Goal: Task Accomplishment & Management: Manage account settings

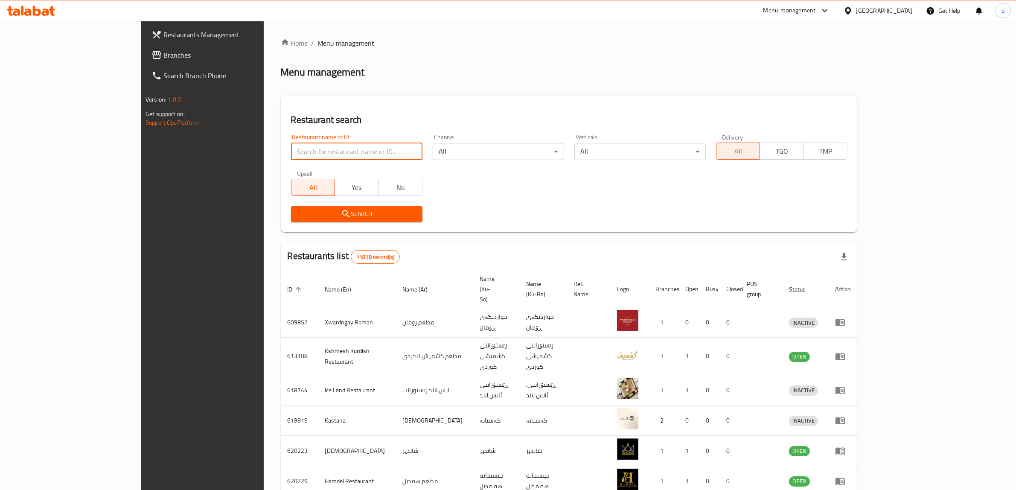
click at [330, 151] on input "search" at bounding box center [356, 151] width 131 height 17
paste input "Gas Ali"
type input "Gas Ali"
click button "Search" at bounding box center [356, 214] width 131 height 16
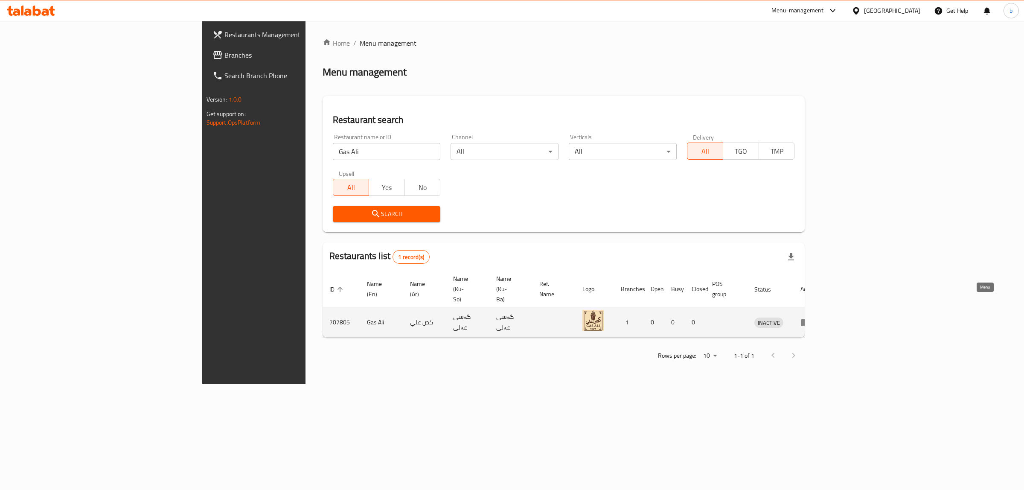
click at [811, 317] on icon "enhanced table" at bounding box center [805, 322] width 10 height 10
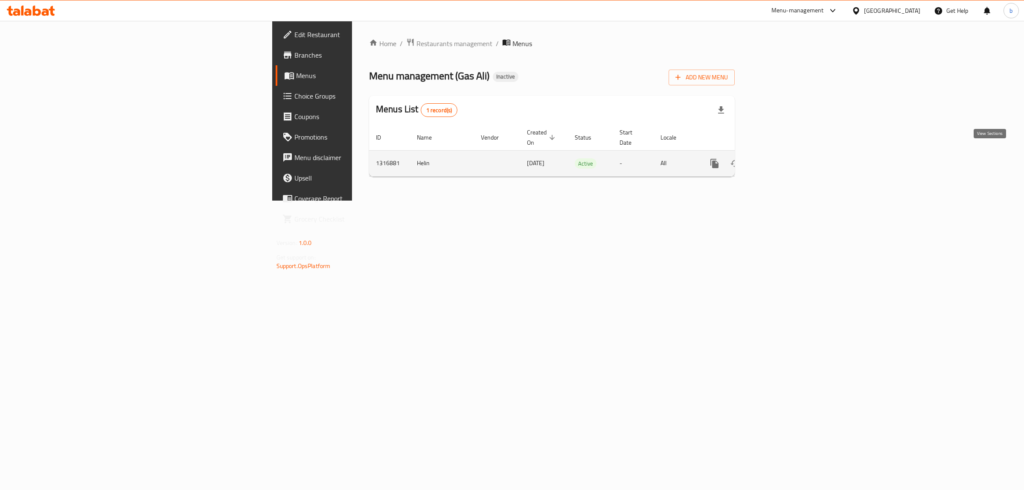
click at [781, 158] on icon "enhanced table" at bounding box center [776, 163] width 10 height 10
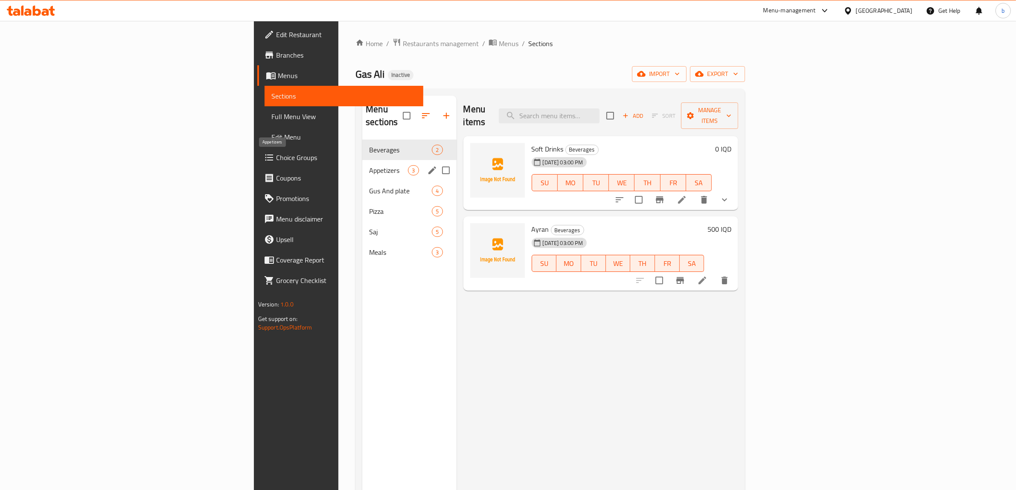
click at [362, 160] on div "Appetizers 3" at bounding box center [409, 170] width 94 height 20
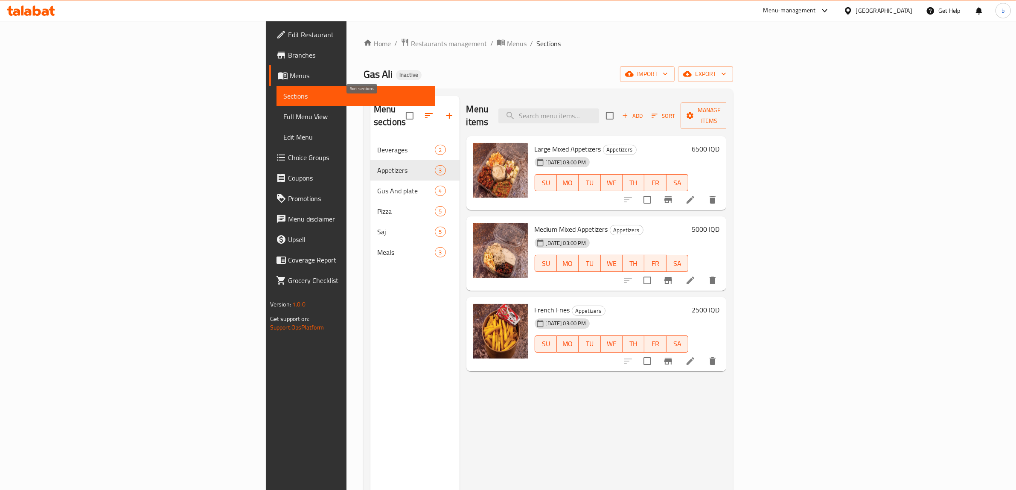
click at [425, 113] on icon "button" at bounding box center [429, 115] width 8 height 5
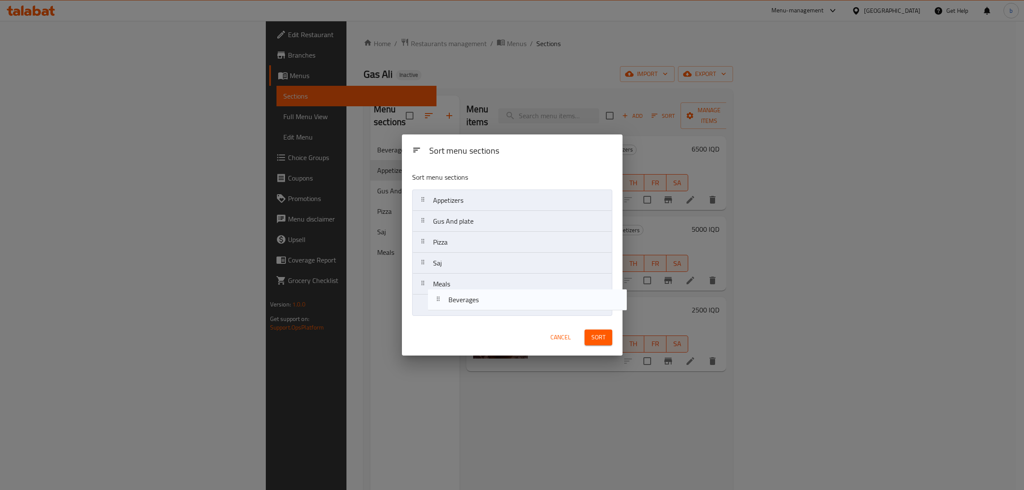
drag, startPoint x: 433, startPoint y: 196, endPoint x: 448, endPoint y: 304, distance: 109.0
click at [448, 304] on nav "Beverages Appetizers Gus And plate Pizza Saj Meals" at bounding box center [512, 252] width 200 height 126
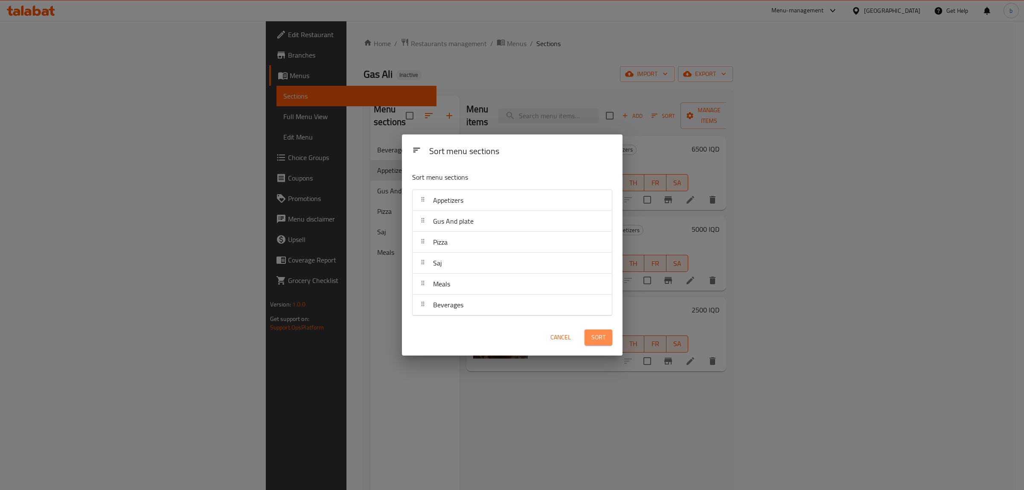
click at [594, 343] on span "Sort" at bounding box center [598, 337] width 14 height 11
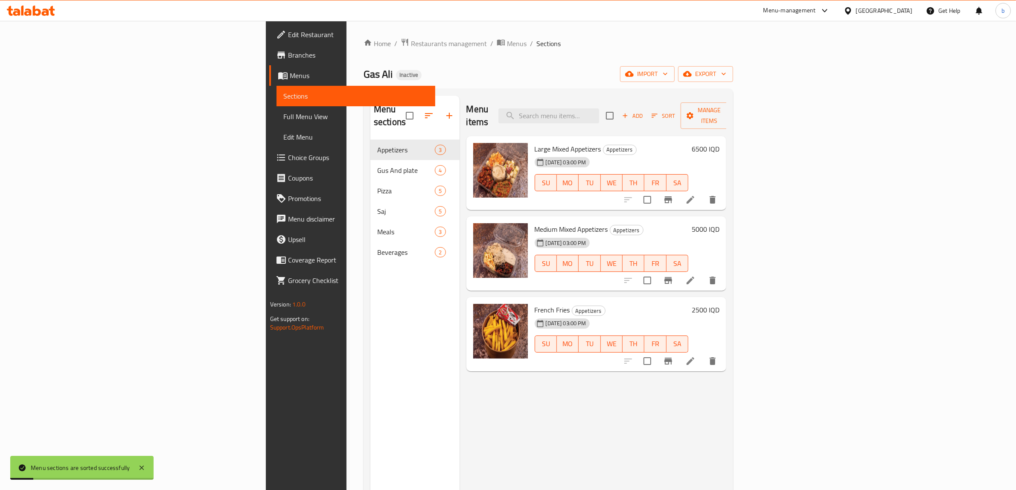
click at [283, 116] on span "Full Menu View" at bounding box center [356, 116] width 146 height 10
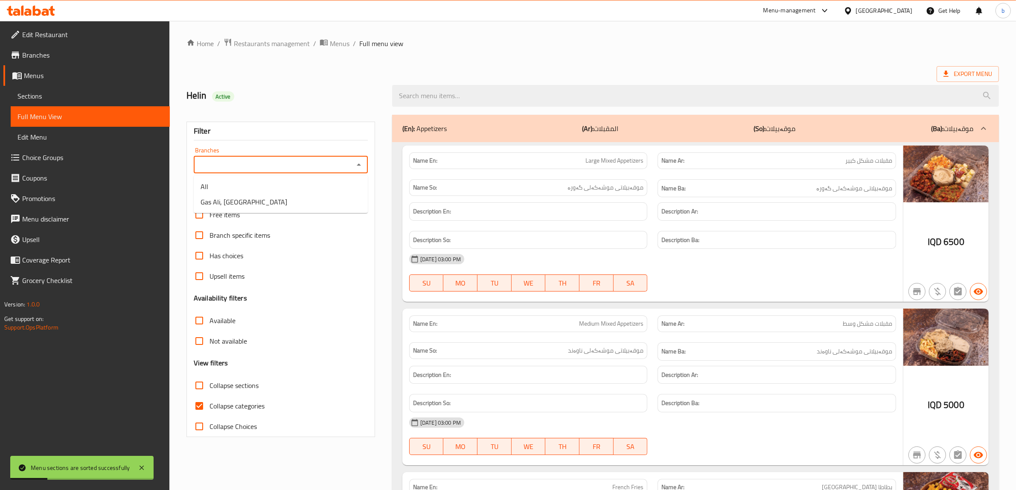
click at [319, 161] on input "Branches" at bounding box center [273, 165] width 155 height 12
click at [312, 205] on li "Gas Ali, Havalan" at bounding box center [281, 201] width 174 height 15
type input "Gas Ali, Havalan"
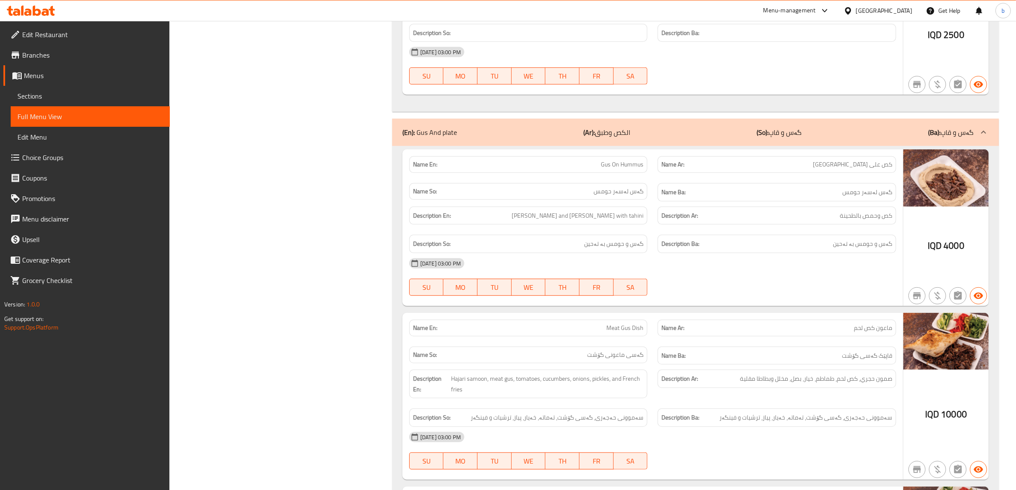
scroll to position [693, 0]
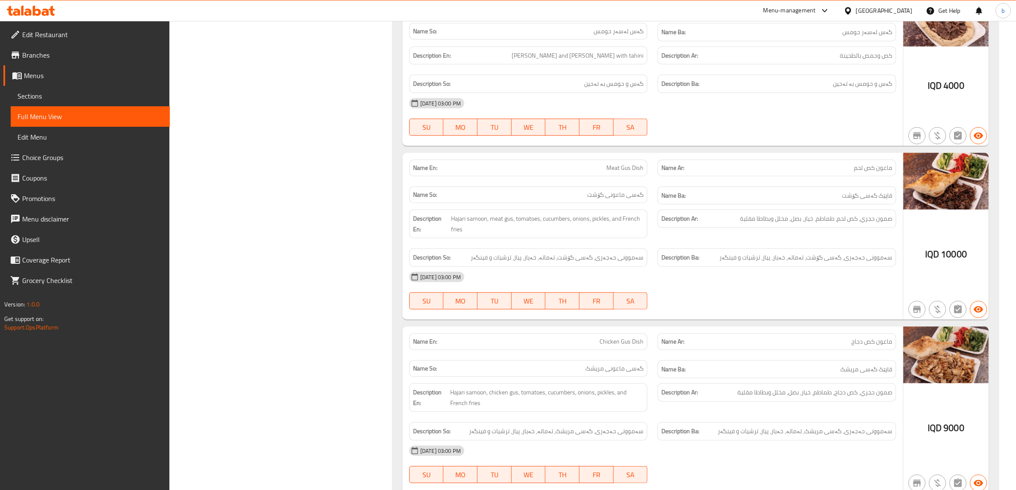
click at [750, 191] on div "Name Ba: قاپێک گەسی گۆشت" at bounding box center [777, 195] width 239 height 18
click at [636, 233] on span "Hajari samoon, meat gus, tomatoes, cucumbers, onions, pickles, and French fries" at bounding box center [547, 223] width 193 height 21
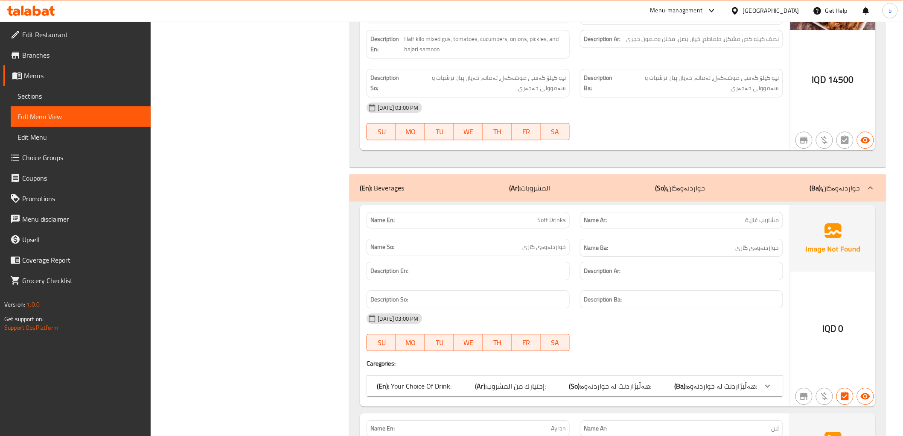
scroll to position [3680, 0]
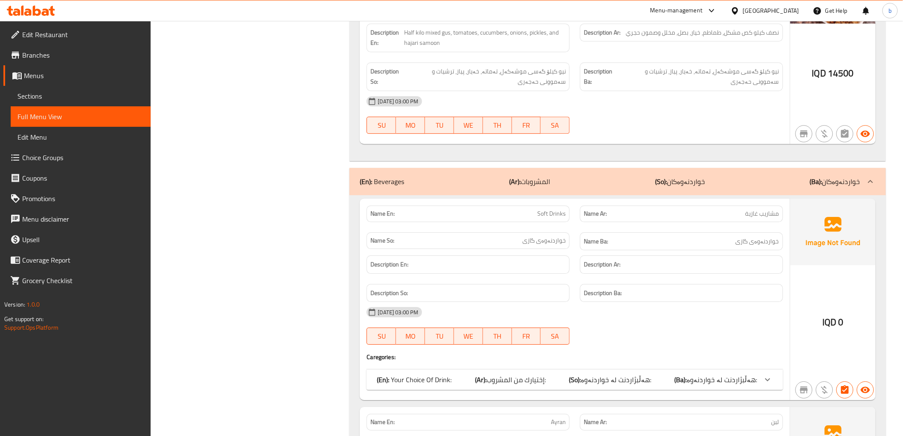
click at [541, 373] on span "إختيارك من المشروب:" at bounding box center [515, 379] width 59 height 13
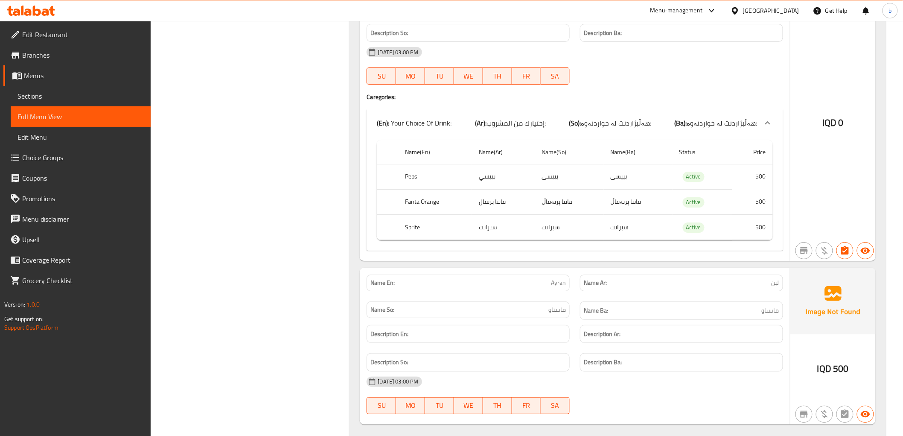
scroll to position [3947, 0]
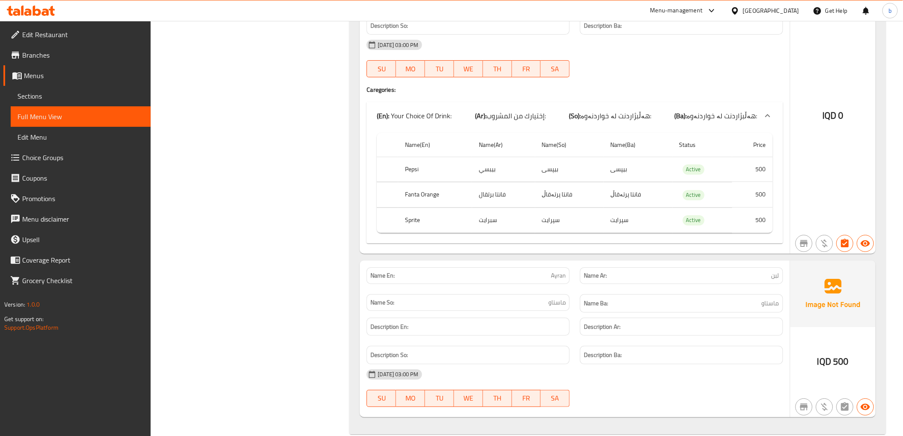
click at [558, 298] on span "ماستاو" at bounding box center [556, 302] width 17 height 9
click at [34, 37] on span "Edit Restaurant" at bounding box center [83, 34] width 122 height 10
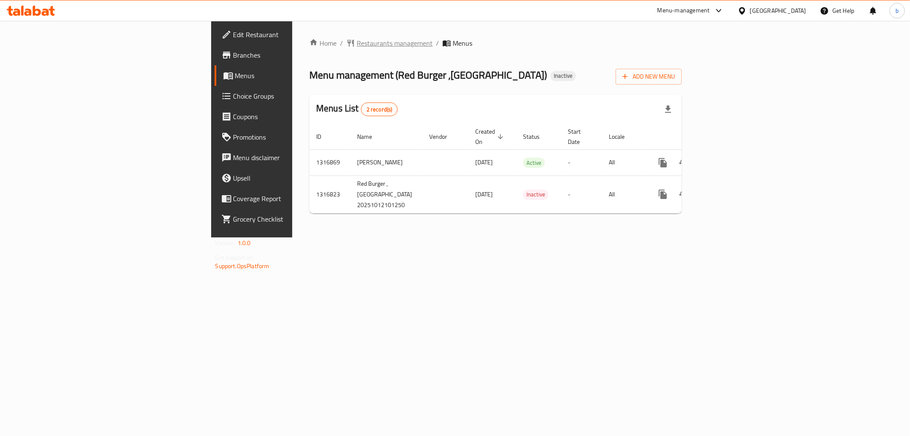
click at [357, 41] on span "Restaurants management" at bounding box center [395, 43] width 76 height 10
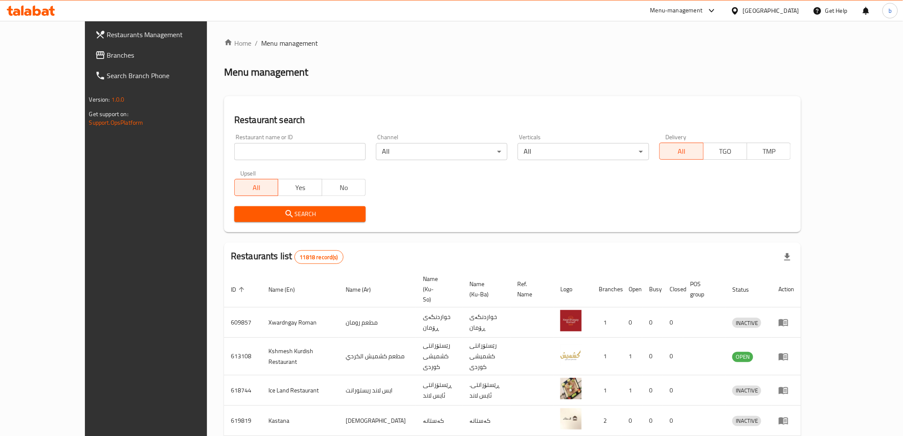
click at [270, 160] on div "Restaurant name or ID Restaurant name or ID" at bounding box center [300, 147] width 142 height 36
click at [274, 152] on input "search" at bounding box center [299, 151] width 131 height 17
paste input "Bet Alsamak"
type input "Bet Alsamak"
click button "Search" at bounding box center [299, 214] width 131 height 16
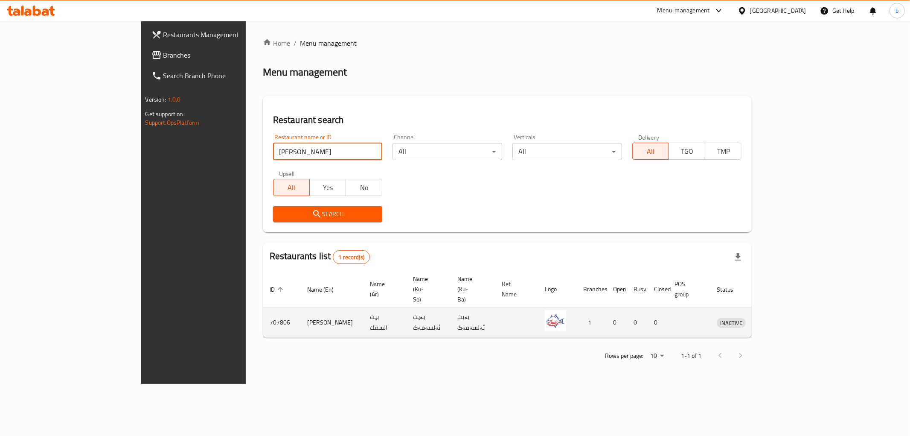
click at [773, 317] on icon "enhanced table" at bounding box center [768, 322] width 10 height 10
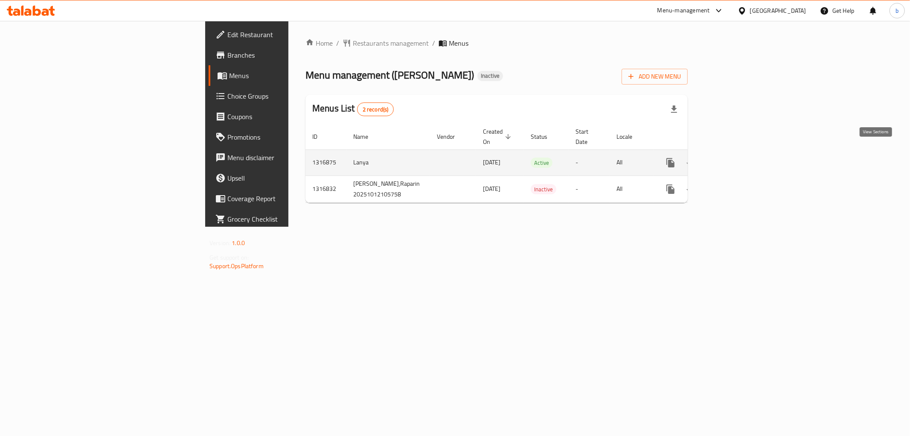
click at [736, 159] on icon "enhanced table" at bounding box center [732, 163] width 8 height 8
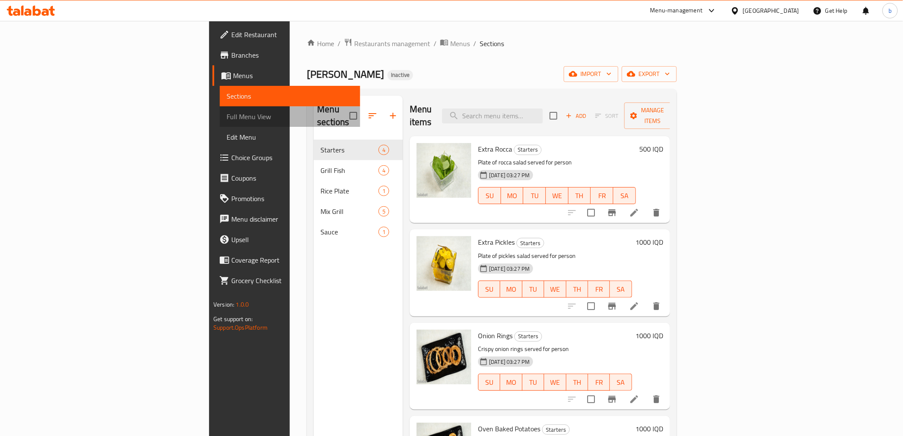
click at [227, 116] on span "Full Menu View" at bounding box center [290, 116] width 126 height 10
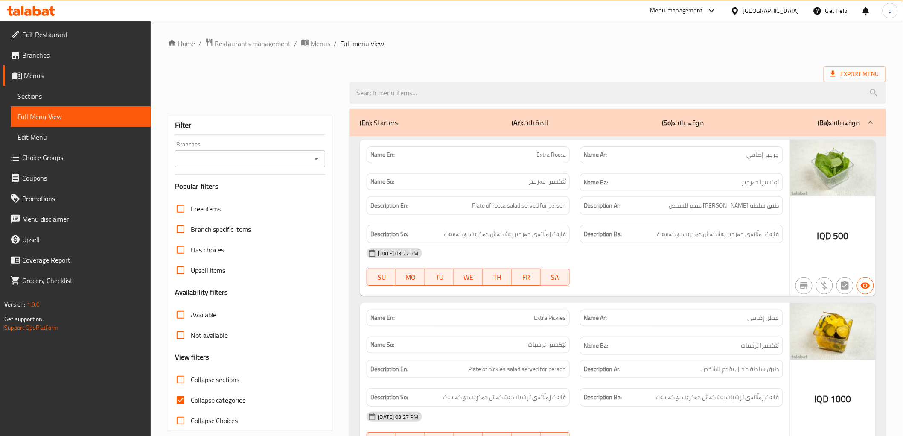
click at [302, 161] on input "Branches" at bounding box center [243, 159] width 131 height 12
click at [295, 197] on li "Bet Alsamak, Raparin" at bounding box center [250, 195] width 151 height 15
type input "Bet Alsamak, Raparin"
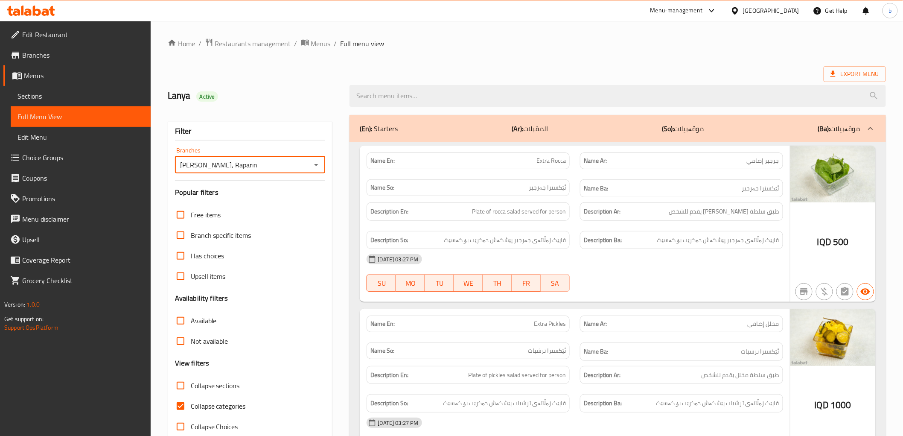
click at [515, 194] on div "Name So: ئێکسترا جەرجیر" at bounding box center [468, 187] width 203 height 17
click at [232, 405] on span "Collapse categories" at bounding box center [218, 406] width 55 height 10
click at [191, 405] on input "Collapse categories" at bounding box center [180, 406] width 20 height 20
checkbox input "false"
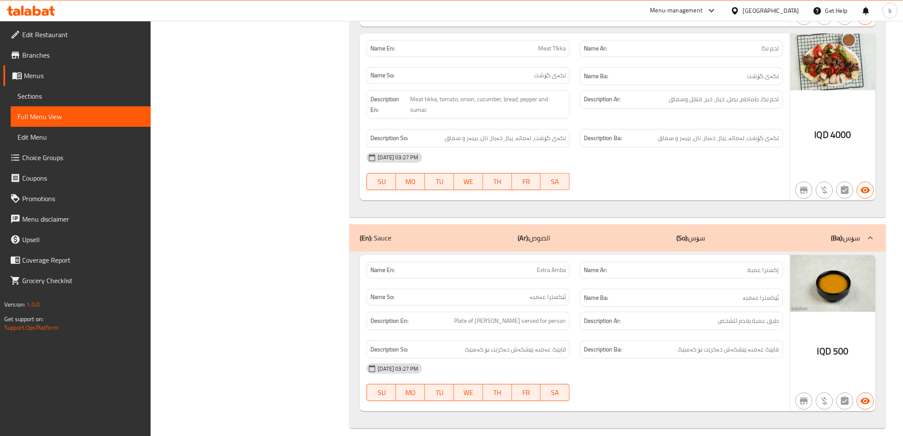
scroll to position [3693, 0]
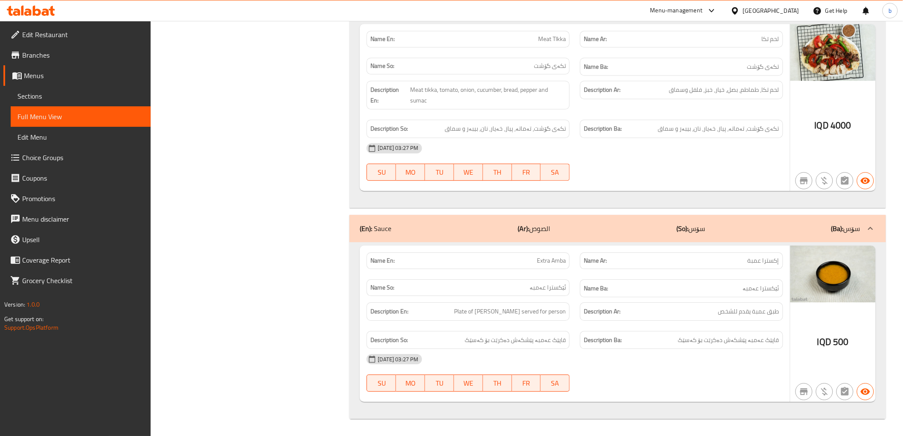
click at [596, 283] on strong "Name Ba:" at bounding box center [596, 288] width 24 height 11
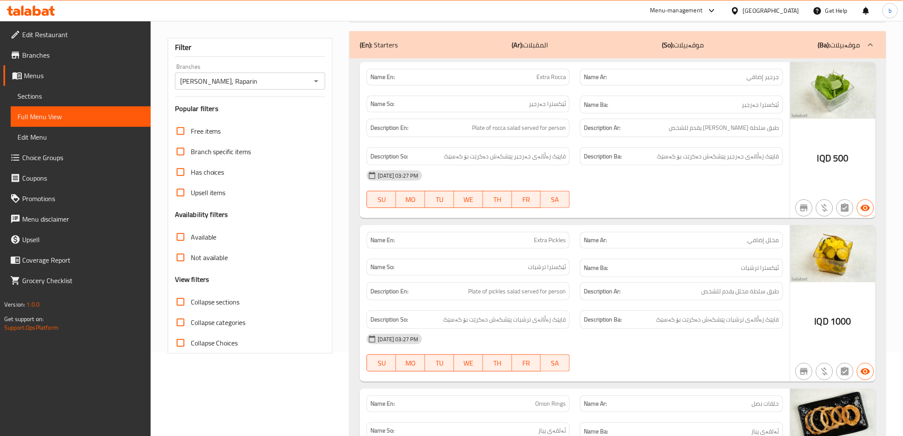
scroll to position [65, 0]
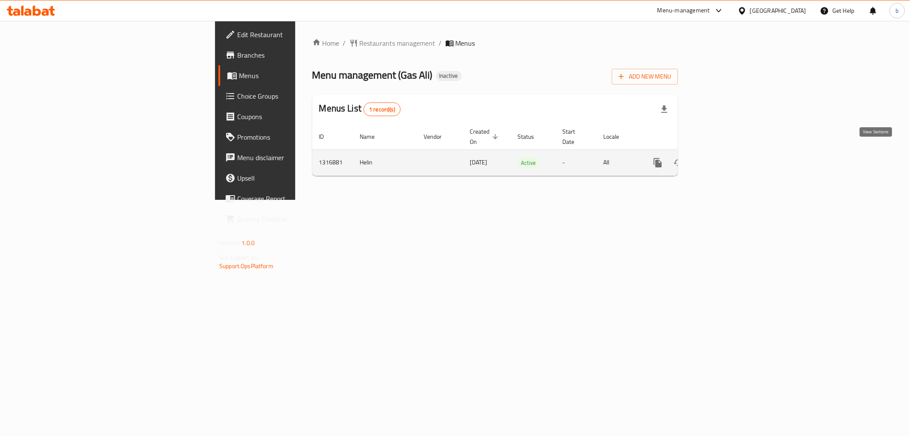
click at [730, 152] on link "enhanced table" at bounding box center [719, 162] width 20 height 20
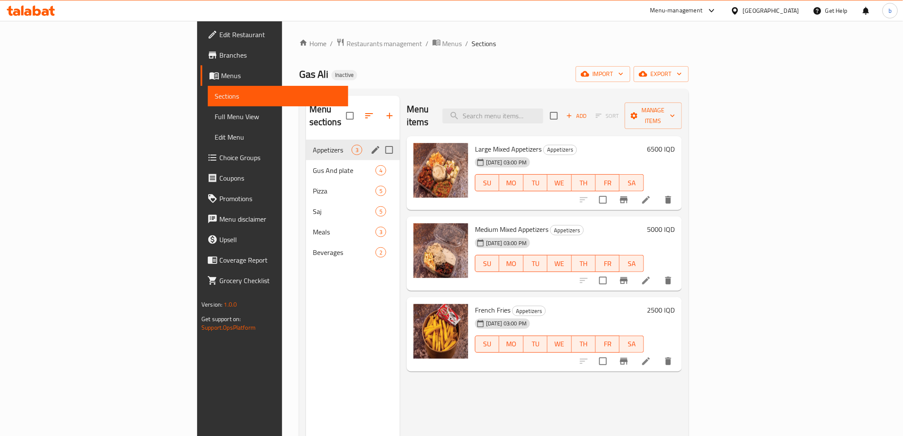
click at [306, 144] on div "Appetizers 3" at bounding box center [353, 150] width 94 height 20
click at [313, 186] on span "Pizza" at bounding box center [332, 191] width 39 height 10
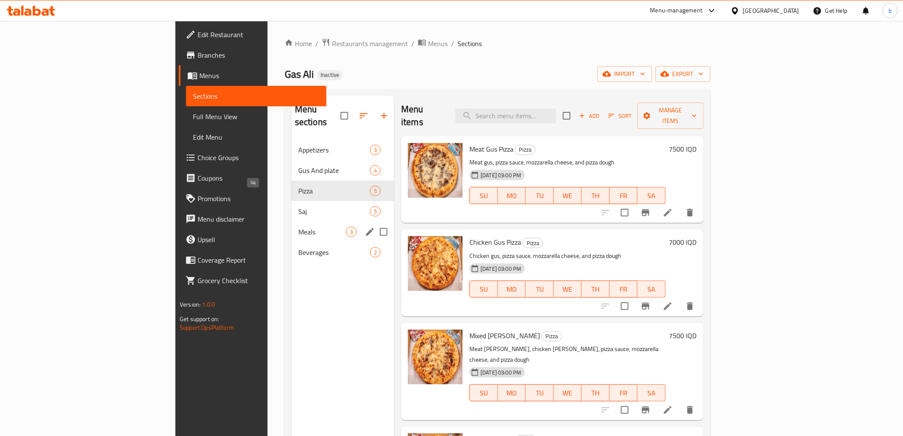
click at [291, 225] on div "Meals 3" at bounding box center [342, 231] width 103 height 20
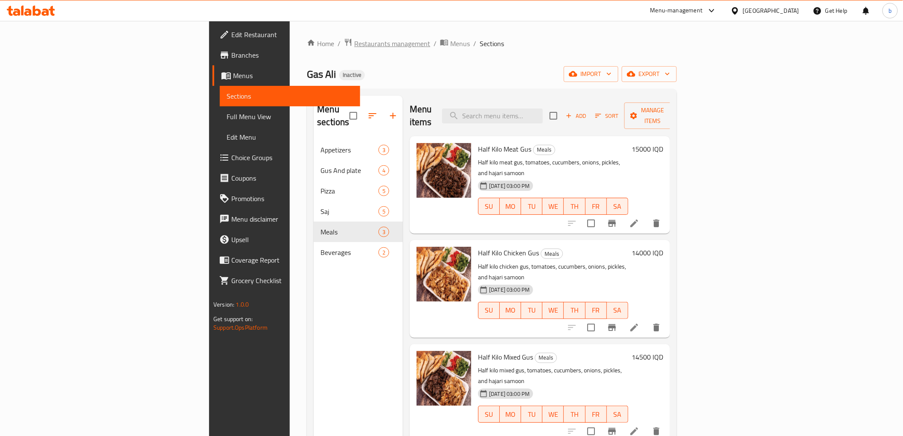
click at [354, 40] on span "Restaurants management" at bounding box center [392, 43] width 76 height 10
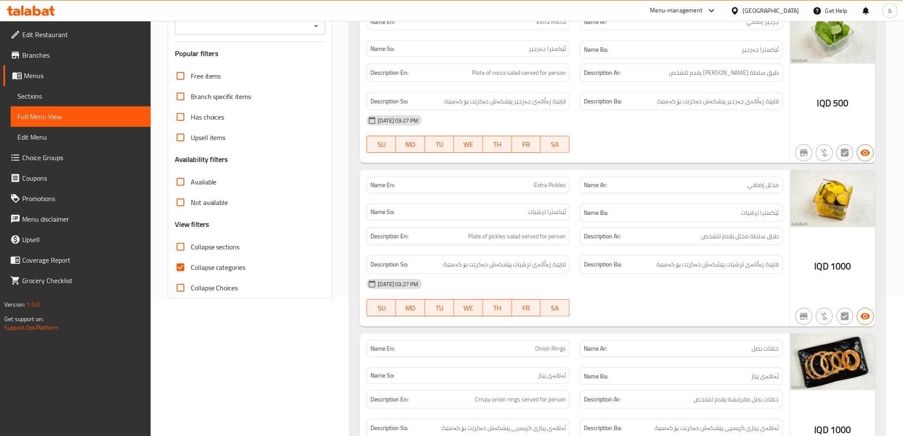
scroll to position [142, 0]
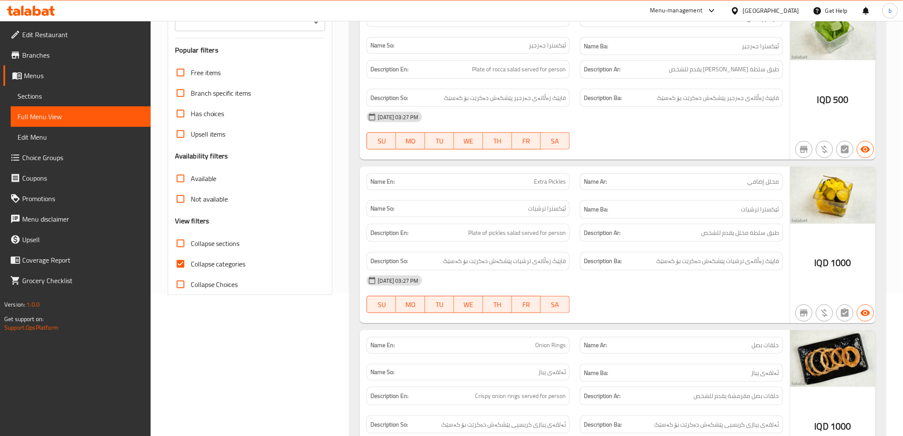
click at [229, 263] on span "Collapse categories" at bounding box center [218, 264] width 55 height 10
click at [191, 263] on input "Collapse categories" at bounding box center [180, 263] width 20 height 20
checkbox input "false"
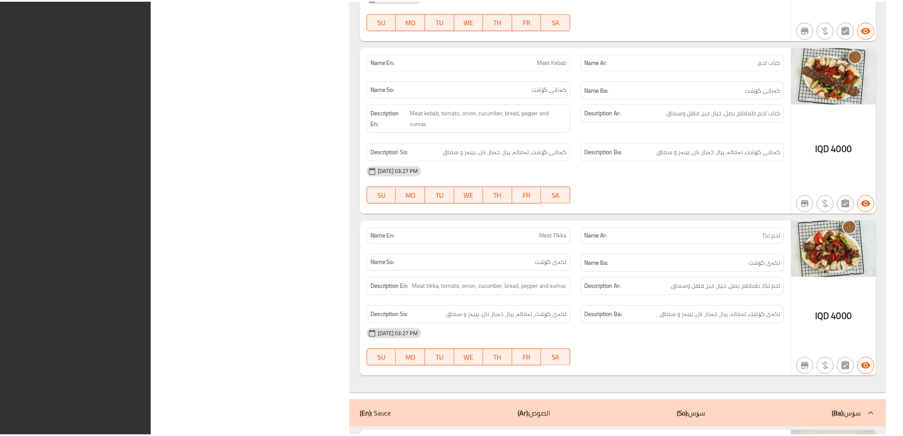
scroll to position [3683, 0]
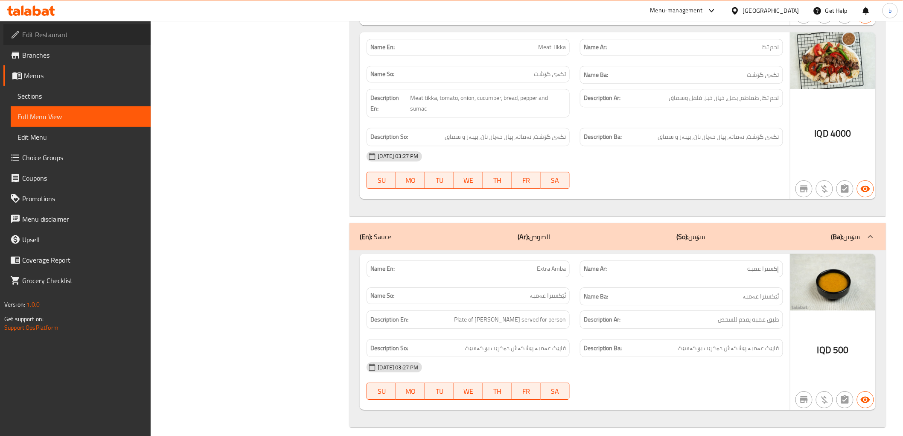
click at [66, 39] on span "Edit Restaurant" at bounding box center [83, 34] width 122 height 10
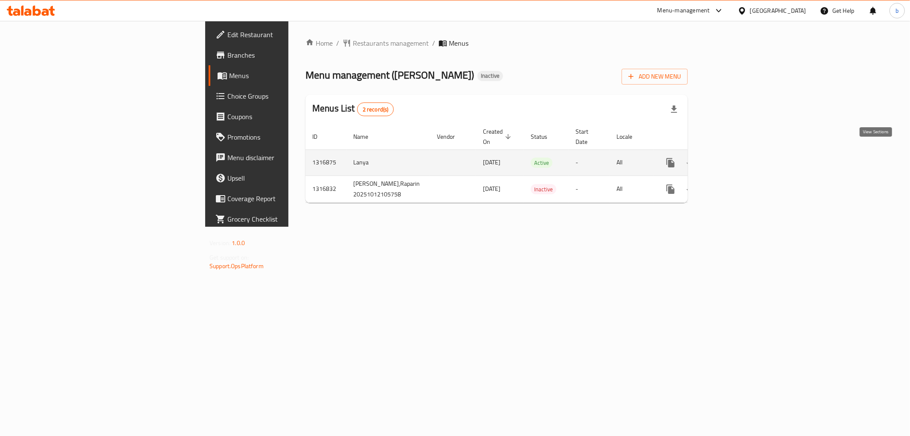
click at [742, 152] on link "enhanced table" at bounding box center [732, 162] width 20 height 20
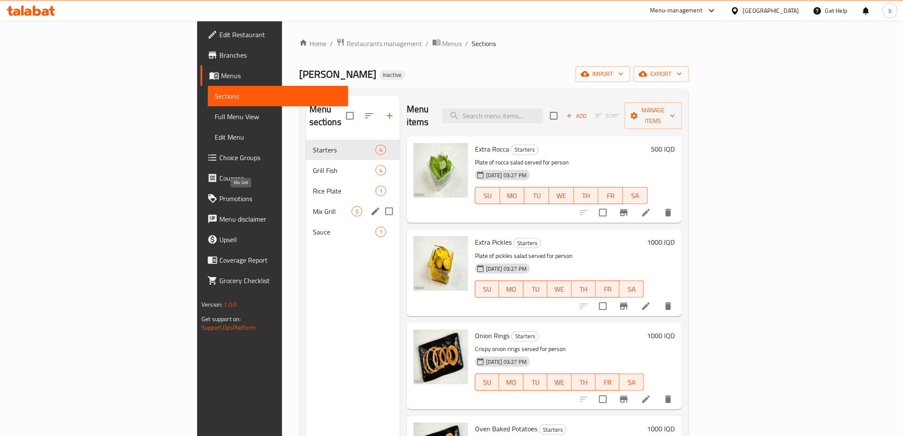
click at [313, 206] on span "Mix Grill" at bounding box center [332, 211] width 39 height 10
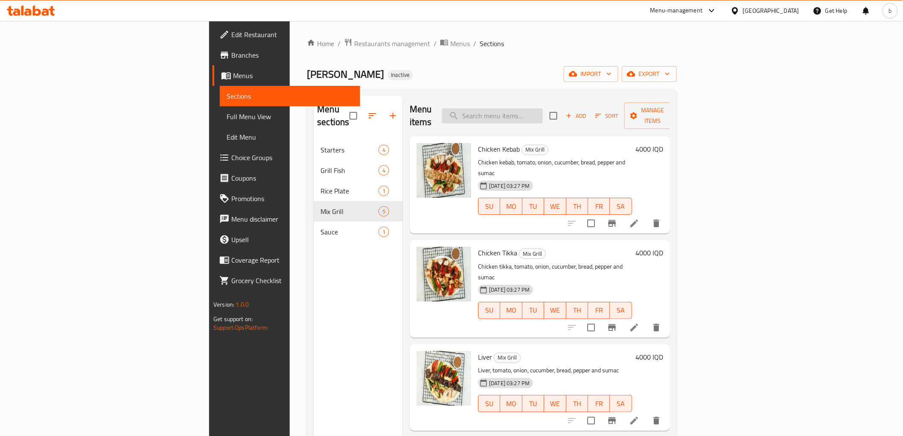
click at [543, 108] on input "search" at bounding box center [492, 115] width 101 height 15
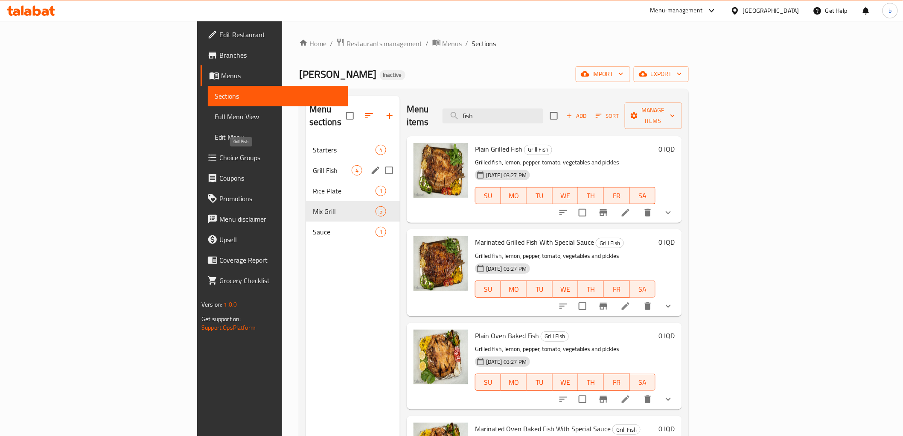
type input "fish"
click at [313, 165] on span "Grill Fish" at bounding box center [332, 170] width 39 height 10
click at [306, 201] on div "Mix Grill 5" at bounding box center [353, 211] width 94 height 20
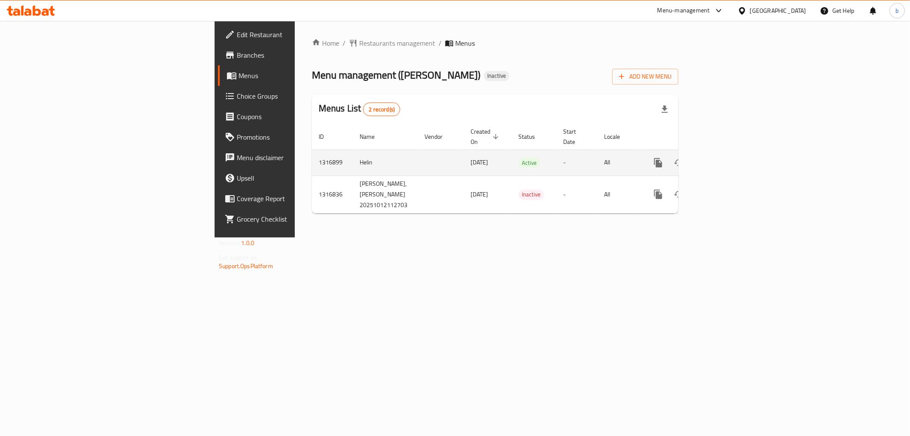
click at [725, 157] on icon "enhanced table" at bounding box center [720, 162] width 10 height 10
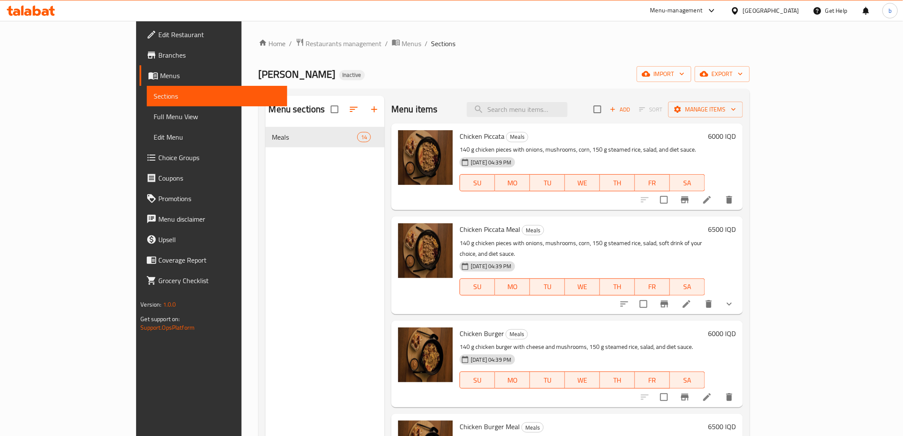
click at [154, 111] on span "Full Menu View" at bounding box center [217, 116] width 126 height 10
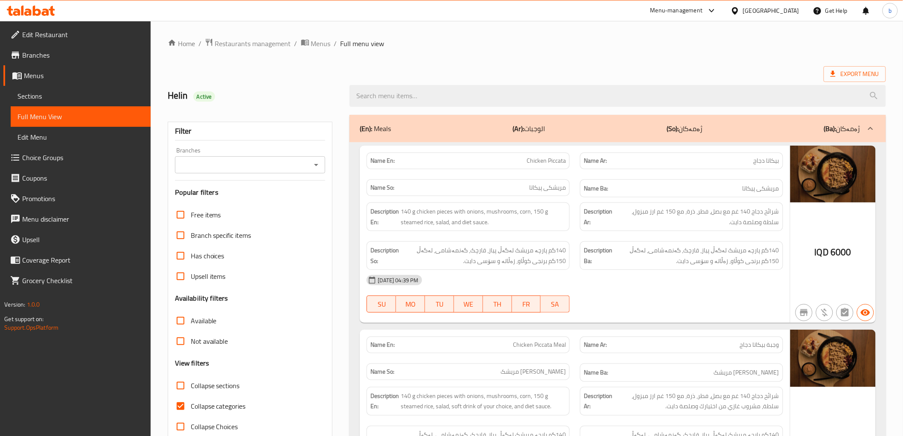
click at [276, 173] on div "Branches" at bounding box center [250, 164] width 151 height 17
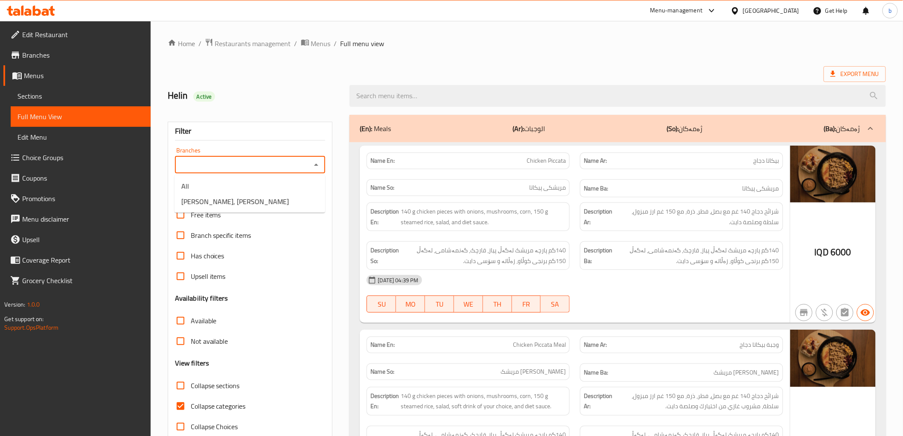
click at [276, 165] on input "Branches" at bounding box center [243, 165] width 131 height 12
click at [271, 197] on li "Mohamed Diet, Al Amriyah" at bounding box center [250, 201] width 151 height 15
type input "Mohamed Diet, Al Amriyah"
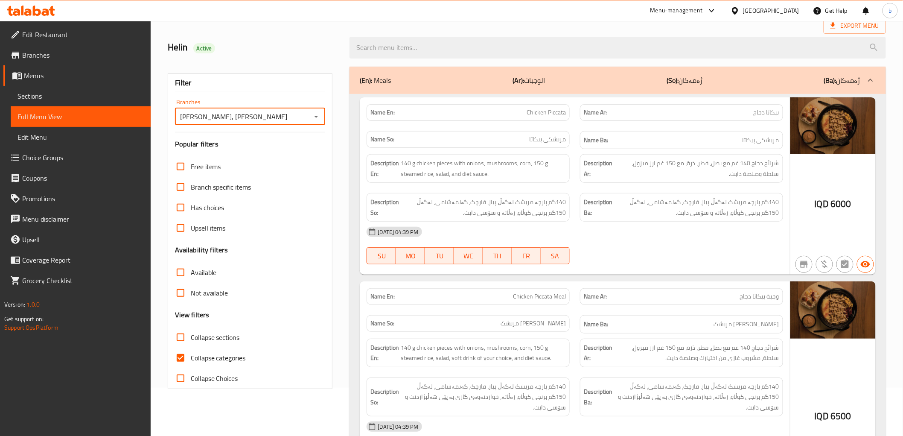
scroll to position [95, 0]
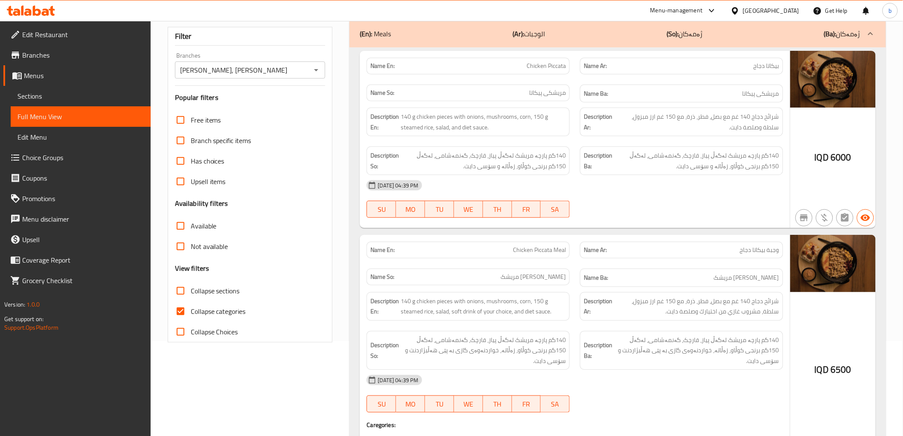
click at [221, 314] on span "Collapse categories" at bounding box center [218, 311] width 55 height 10
click at [191, 314] on input "Collapse categories" at bounding box center [180, 311] width 20 height 20
checkbox input "false"
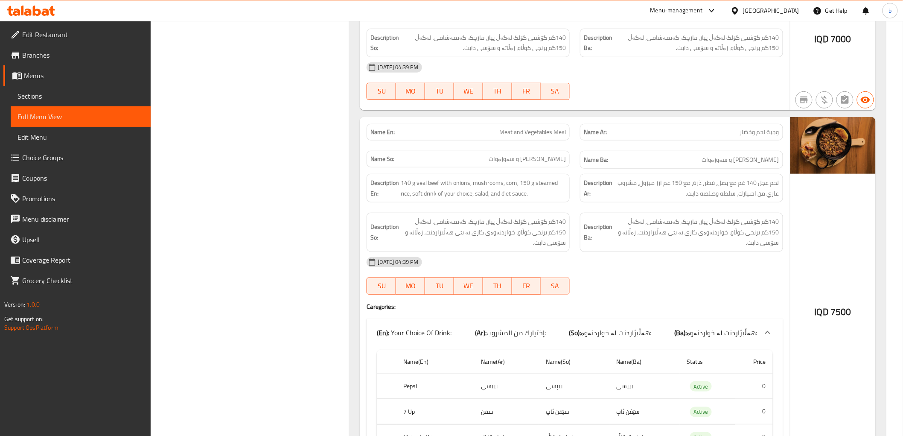
scroll to position [3009, 0]
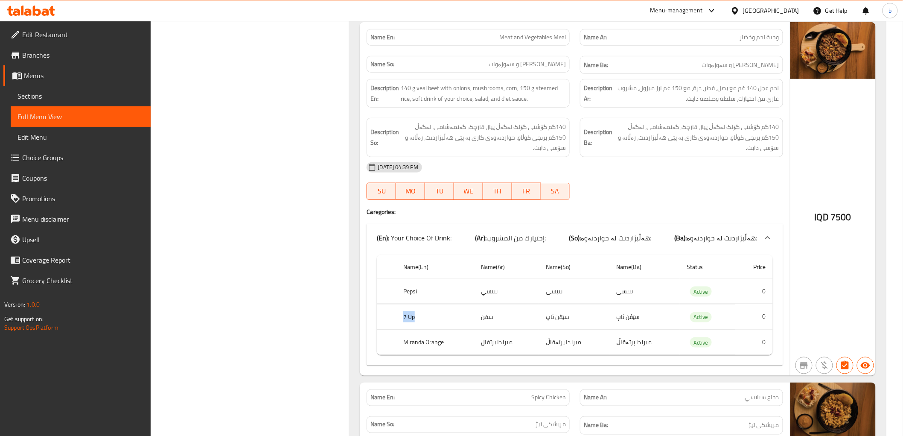
drag, startPoint x: 425, startPoint y: 313, endPoint x: 398, endPoint y: 317, distance: 26.8
click at [398, 317] on th "7 Up" at bounding box center [435, 316] width 78 height 25
copy th "7 Up"
drag, startPoint x: 216, startPoint y: 212, endPoint x: 228, endPoint y: 218, distance: 13.6
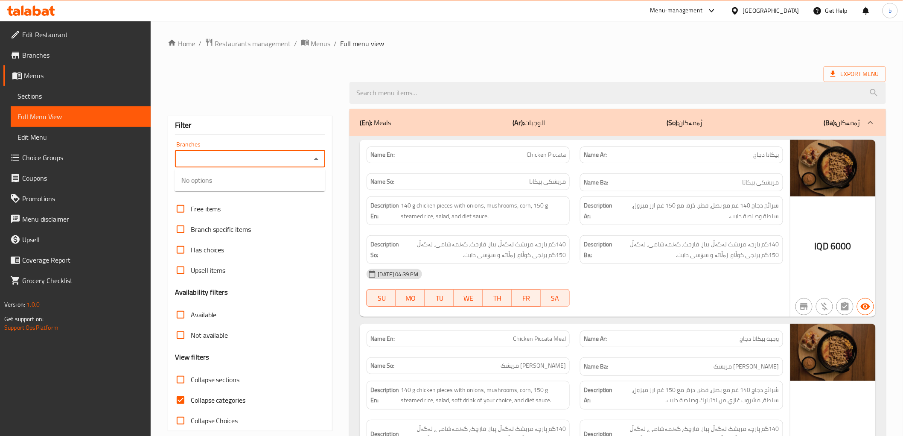
click at [297, 160] on input "Branches" at bounding box center [243, 159] width 131 height 12
click at [292, 158] on input "Branches" at bounding box center [243, 159] width 131 height 12
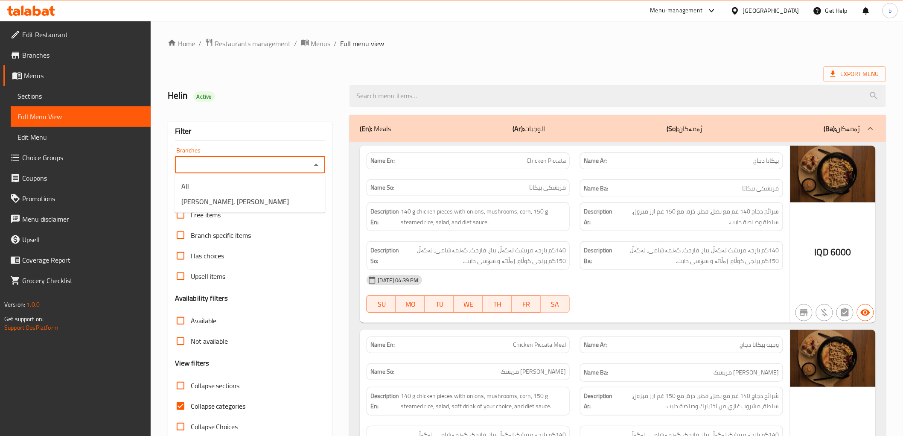
click at [317, 160] on icon "Close" at bounding box center [316, 165] width 10 height 10
click at [317, 160] on icon "Open" at bounding box center [316, 165] width 10 height 10
click at [273, 200] on li "Mohamed Diet, Al Amriyah" at bounding box center [250, 201] width 151 height 15
type input "Mohamed Diet, Al Amriyah"
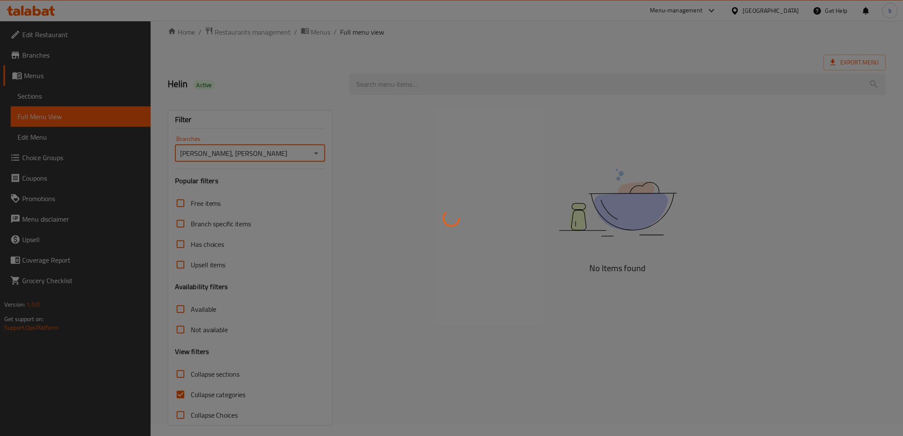
scroll to position [18, 0]
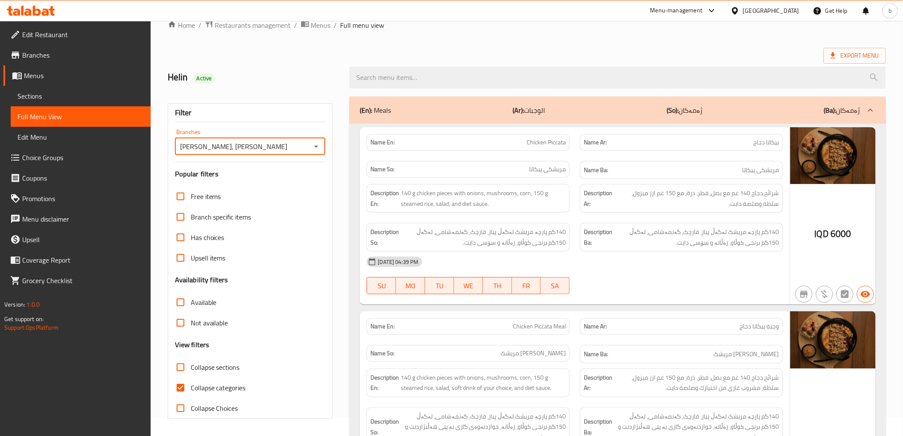
click at [218, 387] on span "Collapse categories" at bounding box center [218, 387] width 55 height 10
click at [182, 383] on input "Collapse categories" at bounding box center [180, 387] width 20 height 20
checkbox input "false"
click at [742, 49] on div "Export Menu" at bounding box center [527, 56] width 718 height 16
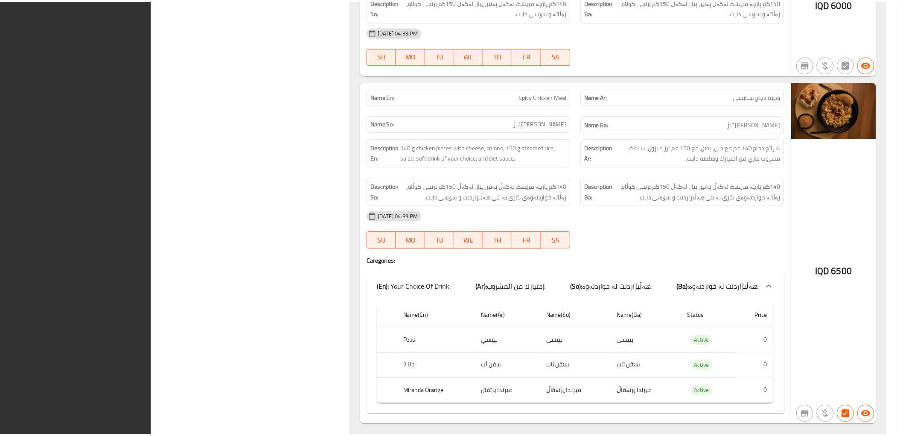
scroll to position [3499, 0]
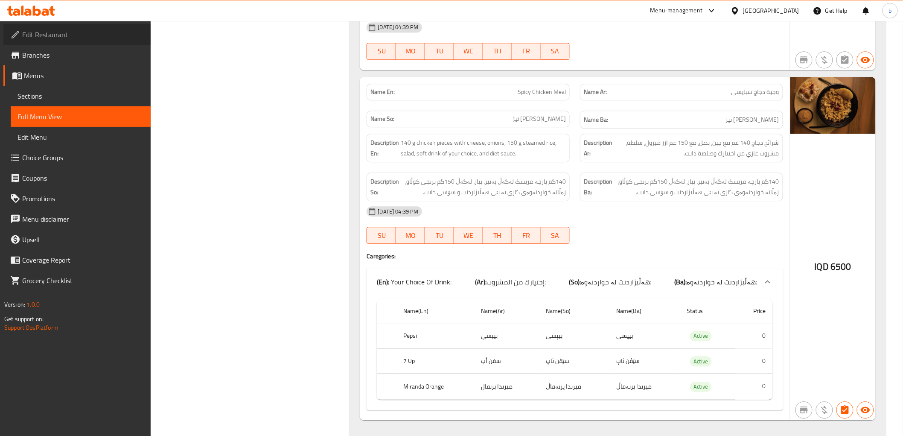
click at [65, 31] on span "Edit Restaurant" at bounding box center [83, 34] width 122 height 10
